Goal: Task Accomplishment & Management: Use online tool/utility

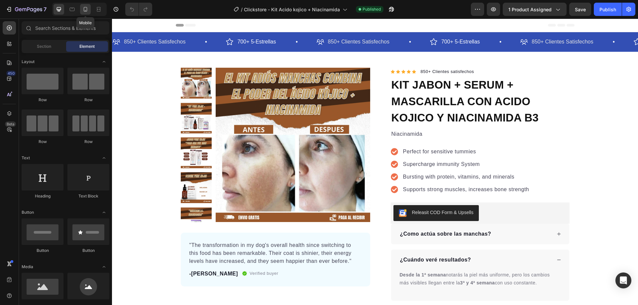
drag, startPoint x: 0, startPoint y: 0, endPoint x: 84, endPoint y: 11, distance: 85.1
click at [84, 11] on icon at bounding box center [85, 9] width 7 height 7
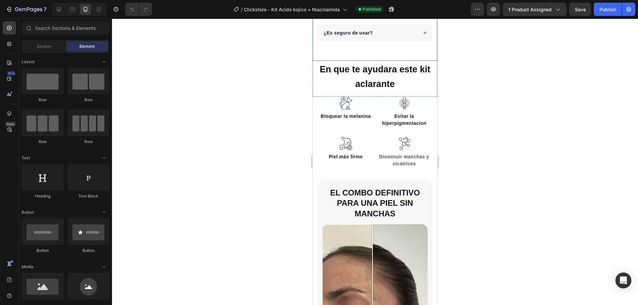
scroll to position [399, 0]
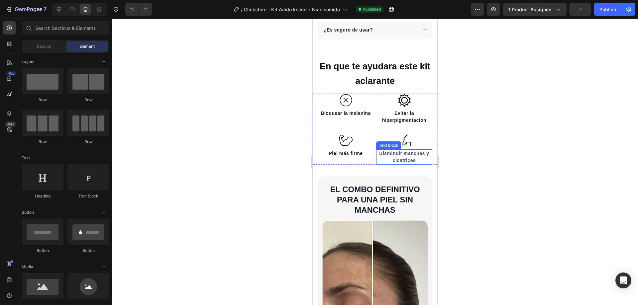
click at [405, 151] on strong "Disminuir manchas y cicatrices" at bounding box center [404, 157] width 50 height 12
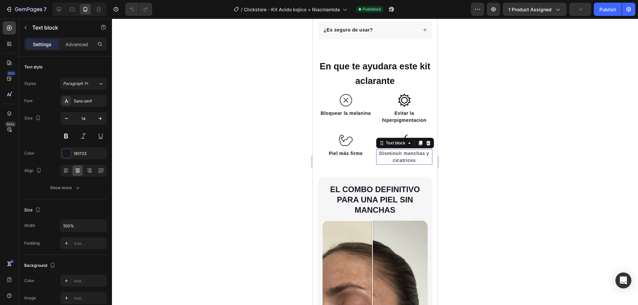
click at [405, 151] on strong "Disminuir manchas y cicatrices" at bounding box center [404, 157] width 50 height 12
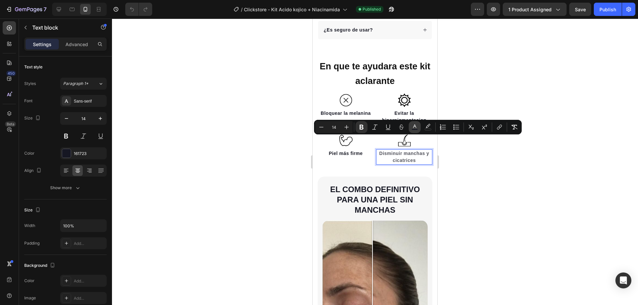
click at [411, 126] on button "color" at bounding box center [415, 127] width 12 height 12
type input "161723"
type input "75"
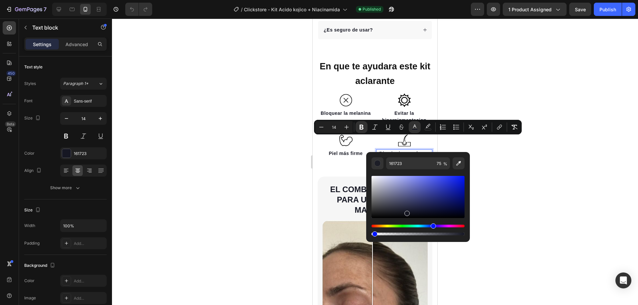
drag, startPoint x: 443, startPoint y: 234, endPoint x: 373, endPoint y: 235, distance: 69.8
click at [373, 235] on div "Editor contextual toolbar" at bounding box center [374, 234] width 5 height 5
drag, startPoint x: 374, startPoint y: 233, endPoint x: 469, endPoint y: 233, distance: 95.0
click at [469, 233] on div "161723 2 %" at bounding box center [418, 194] width 104 height 85
type input "100"
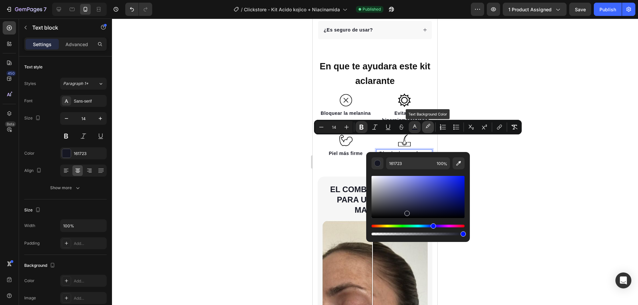
click at [430, 128] on icon "Editor contextual toolbar" at bounding box center [428, 127] width 7 height 7
type input "F8F1F4"
type input "0"
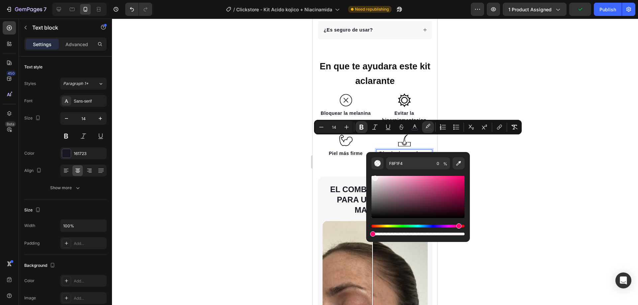
click at [518, 162] on div at bounding box center [375, 162] width 526 height 287
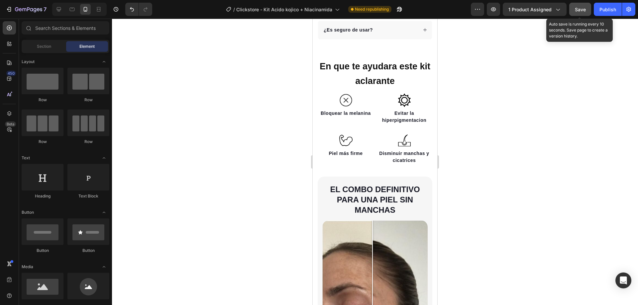
click at [579, 10] on span "Save" at bounding box center [580, 10] width 11 height 6
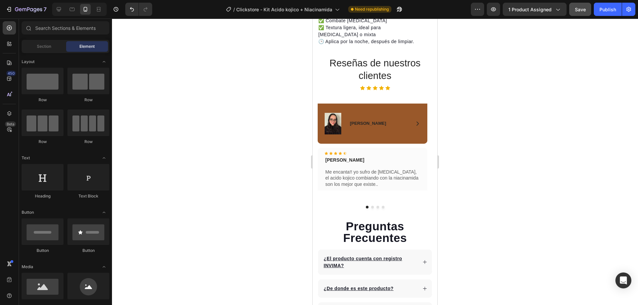
scroll to position [1264, 0]
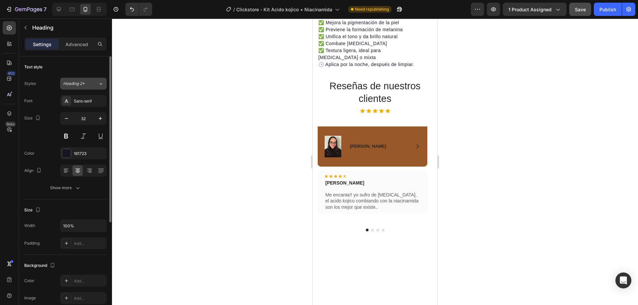
click at [95, 83] on div "Heading 2*" at bounding box center [80, 84] width 35 height 6
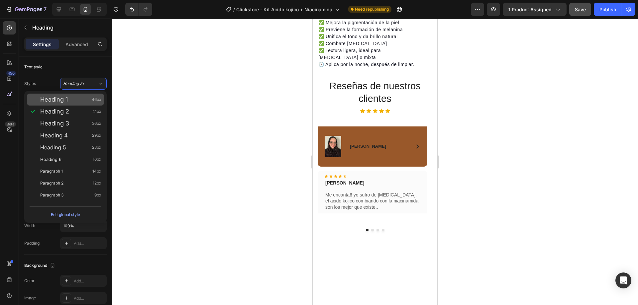
click at [75, 99] on div "Heading 1 46px" at bounding box center [70, 99] width 61 height 7
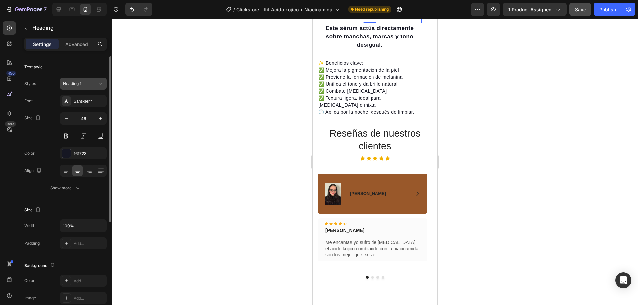
click at [90, 83] on div "Heading 1" at bounding box center [76, 84] width 27 height 6
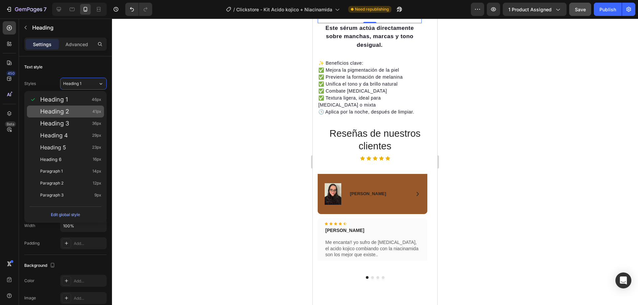
click at [77, 116] on div "Heading 2 41px" at bounding box center [65, 112] width 77 height 12
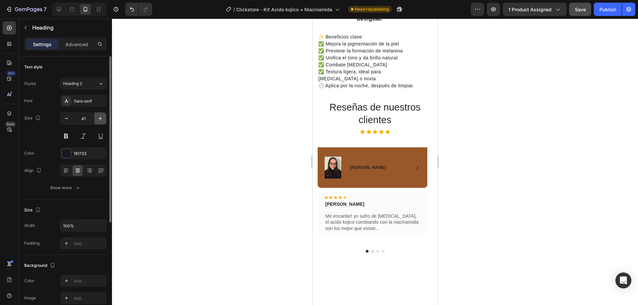
click at [98, 119] on icon "button" at bounding box center [100, 118] width 7 height 7
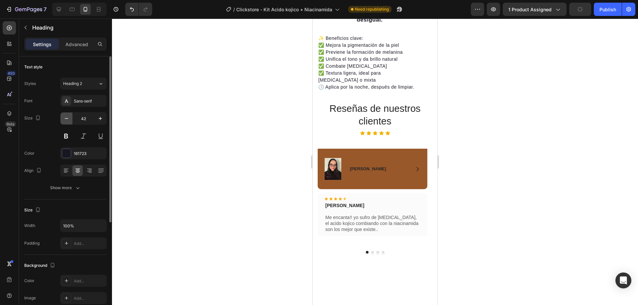
click at [69, 121] on icon "button" at bounding box center [66, 118] width 7 height 7
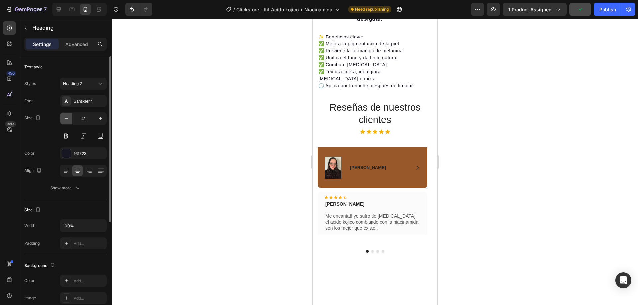
click at [69, 121] on icon "button" at bounding box center [66, 118] width 7 height 7
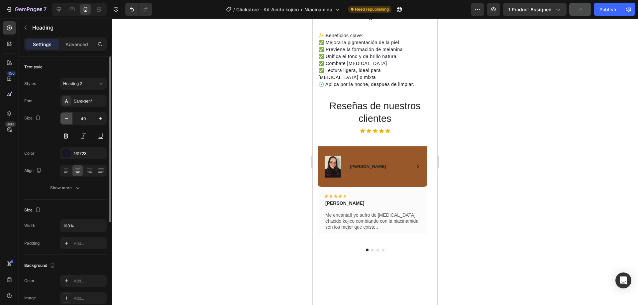
click at [69, 121] on icon "button" at bounding box center [66, 118] width 7 height 7
type input "39"
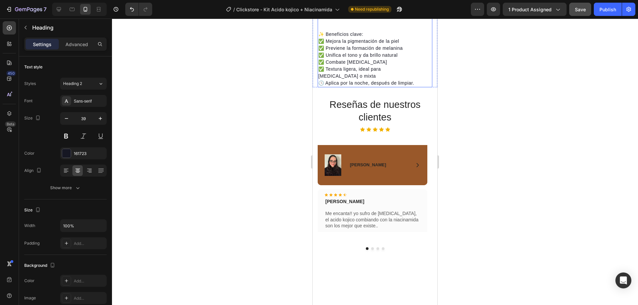
click at [425, 88] on div "El corazón del tratamiento despigmentante Heading 0 Este sérum actúa directamen…" at bounding box center [375, 10] width 115 height 156
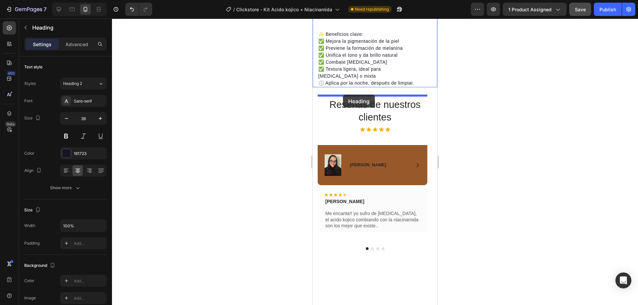
drag, startPoint x: 333, startPoint y: 90, endPoint x: 343, endPoint y: 95, distance: 10.9
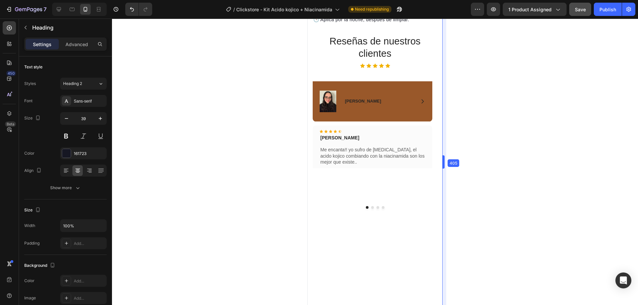
scroll to position [1242, 0]
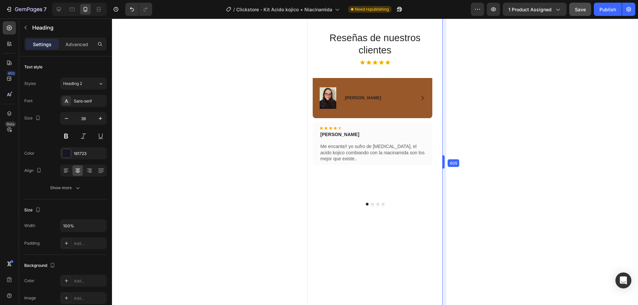
drag, startPoint x: 439, startPoint y: 161, endPoint x: 449, endPoint y: 160, distance: 10.1
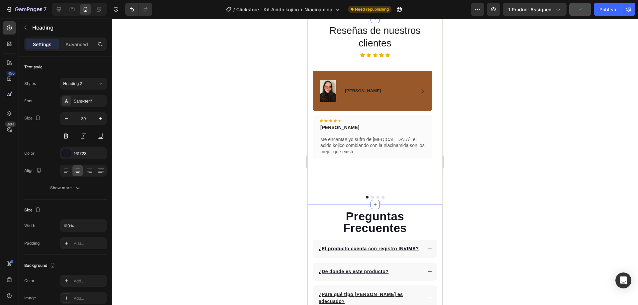
scroll to position [1441, 0]
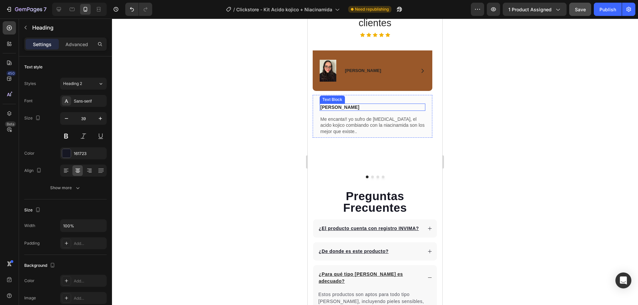
click at [379, 107] on p "[PERSON_NAME]" at bounding box center [372, 107] width 104 height 6
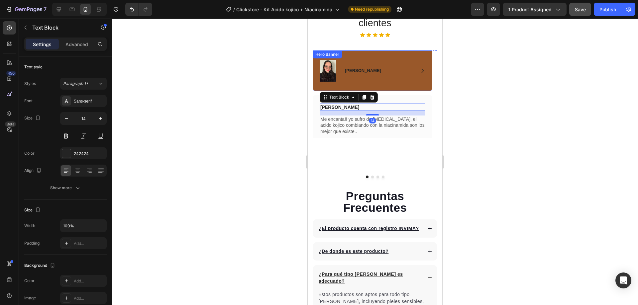
click at [335, 57] on div "Hero Banner" at bounding box center [327, 54] width 27 height 6
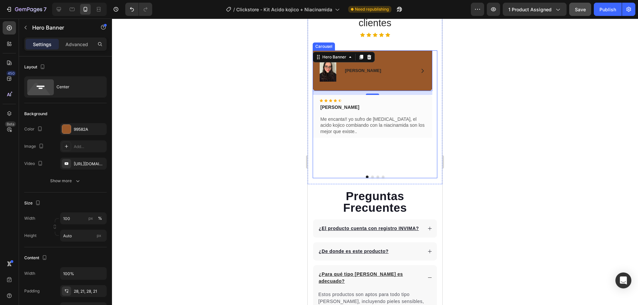
click at [418, 141] on div "Image Icon [PERSON_NAME] Text Block Row Row Hero Banner 12 Icon Icon Icon Icon …" at bounding box center [373, 111] width 120 height 120
